Goal: Information Seeking & Learning: Learn about a topic

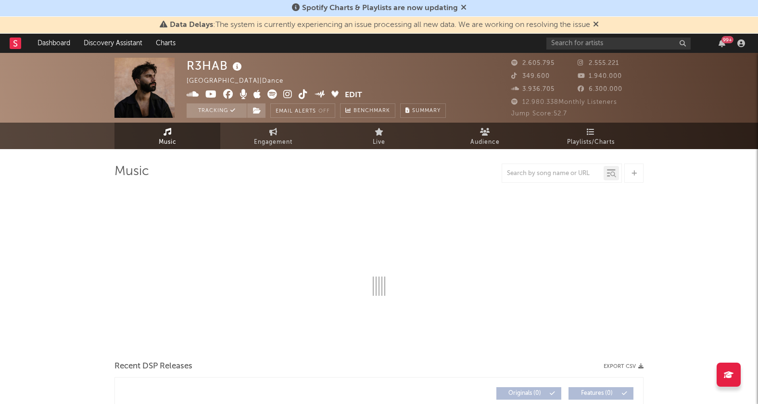
select select "6m"
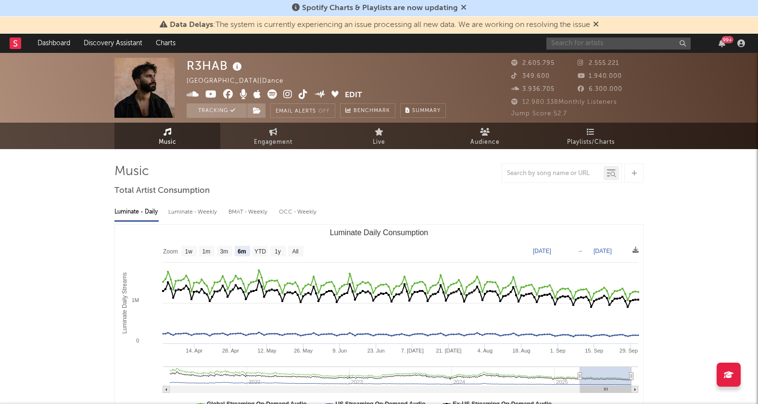
click at [587, 38] on input "text" at bounding box center [618, 44] width 144 height 12
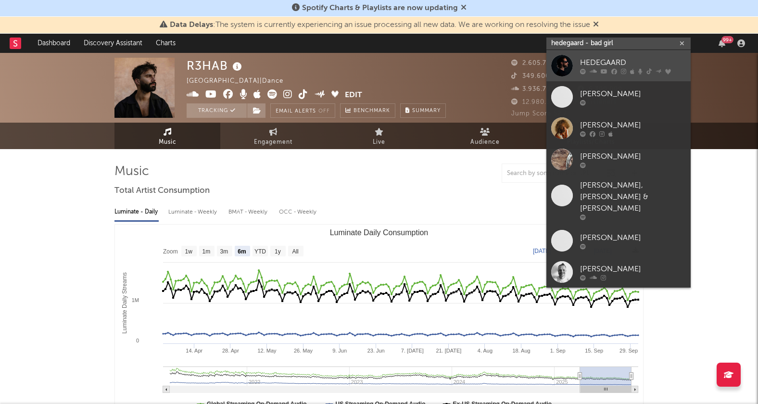
type input "hedegaard - bad girl"
click at [602, 66] on div "HEDEGAARD" at bounding box center [633, 63] width 106 height 12
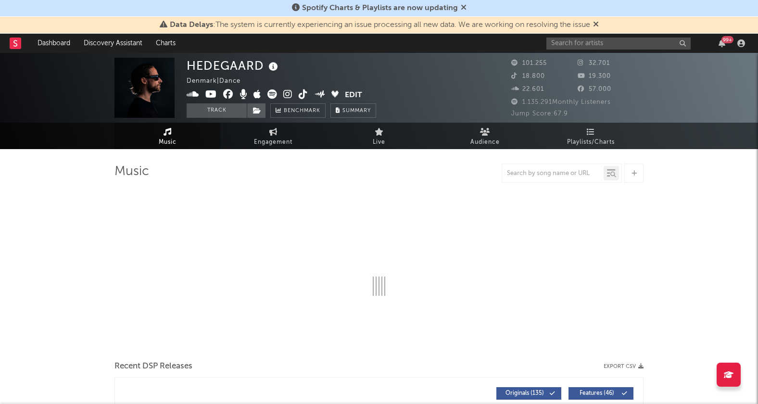
select select "6m"
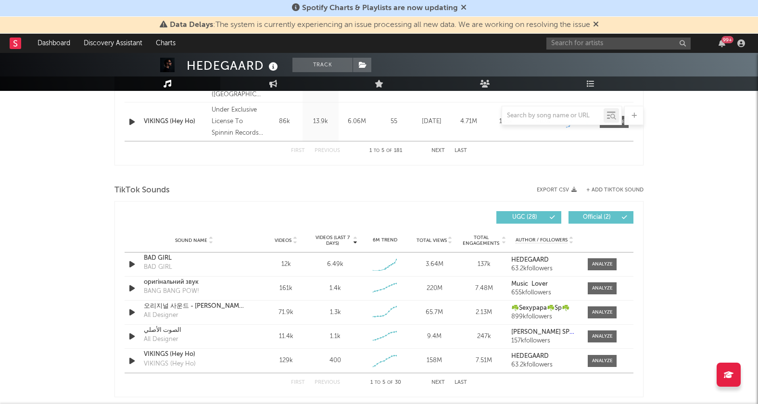
scroll to position [577, 0]
